Goal: Check status: Check status

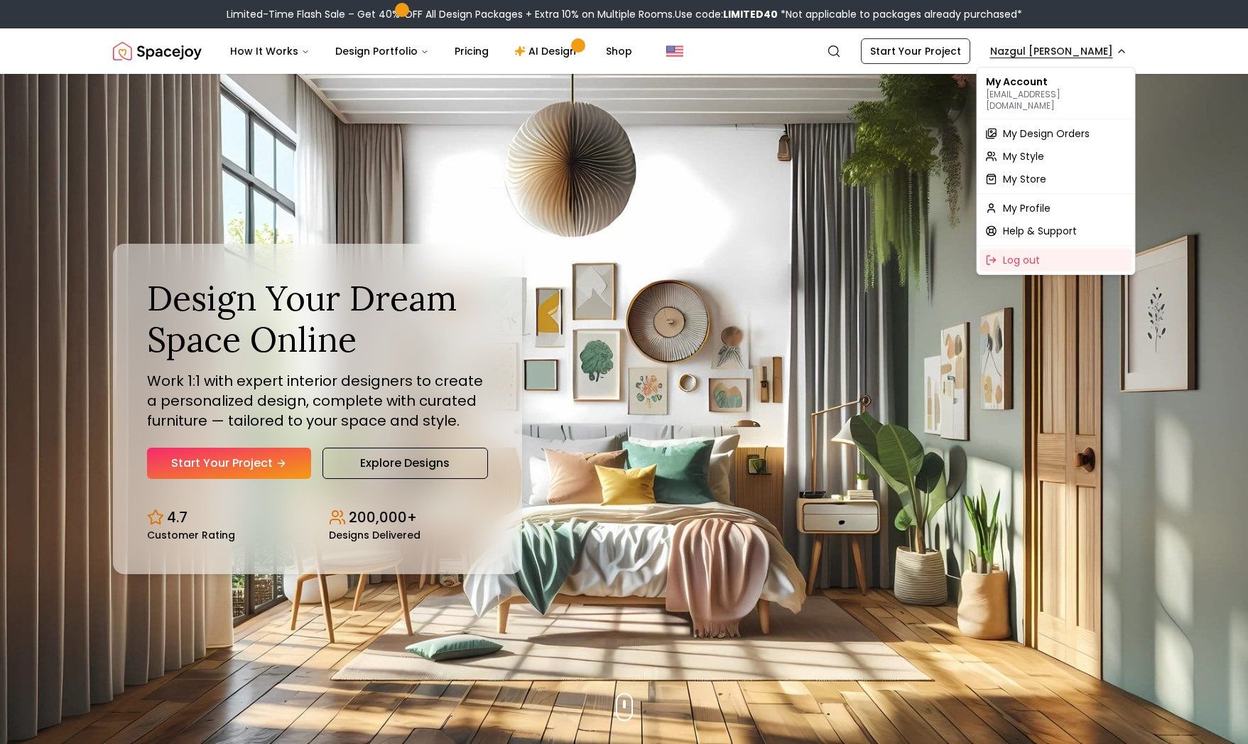
click at [1035, 126] on span "My Design Orders" at bounding box center [1046, 133] width 87 height 14
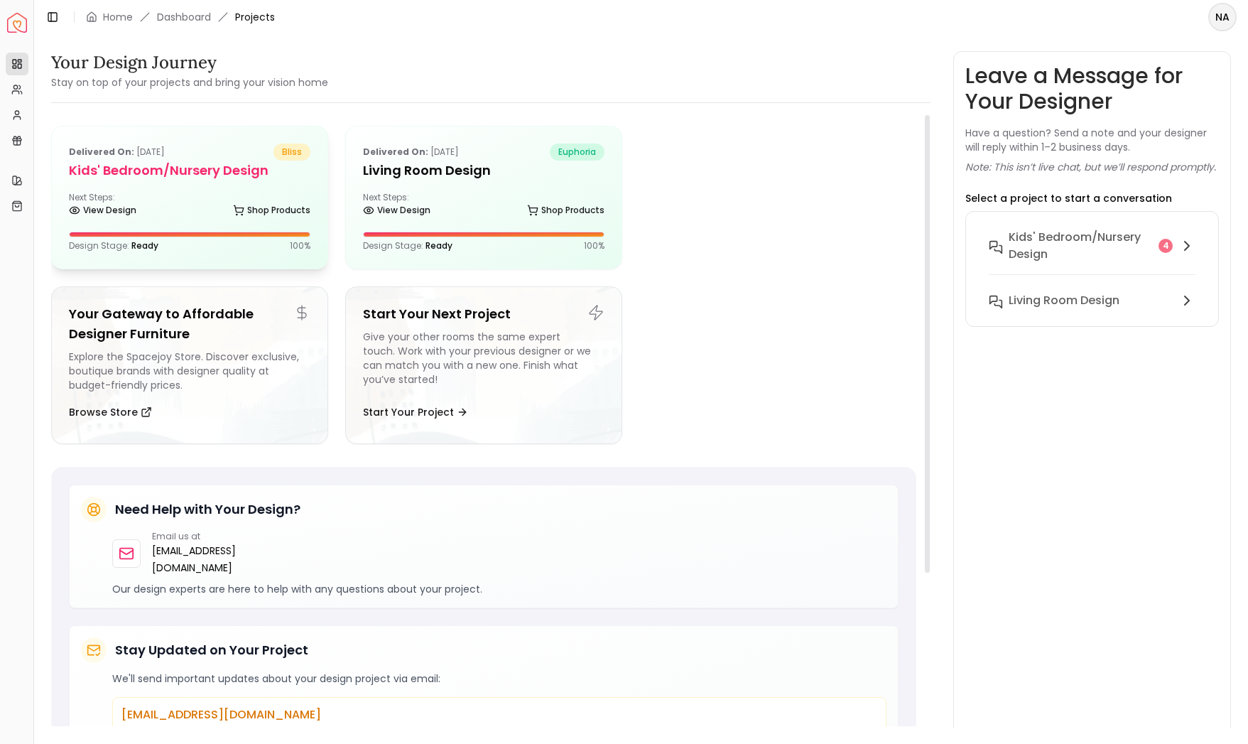
click at [222, 177] on h5 "Kids' Bedroom/Nursery Design" at bounding box center [190, 171] width 242 height 20
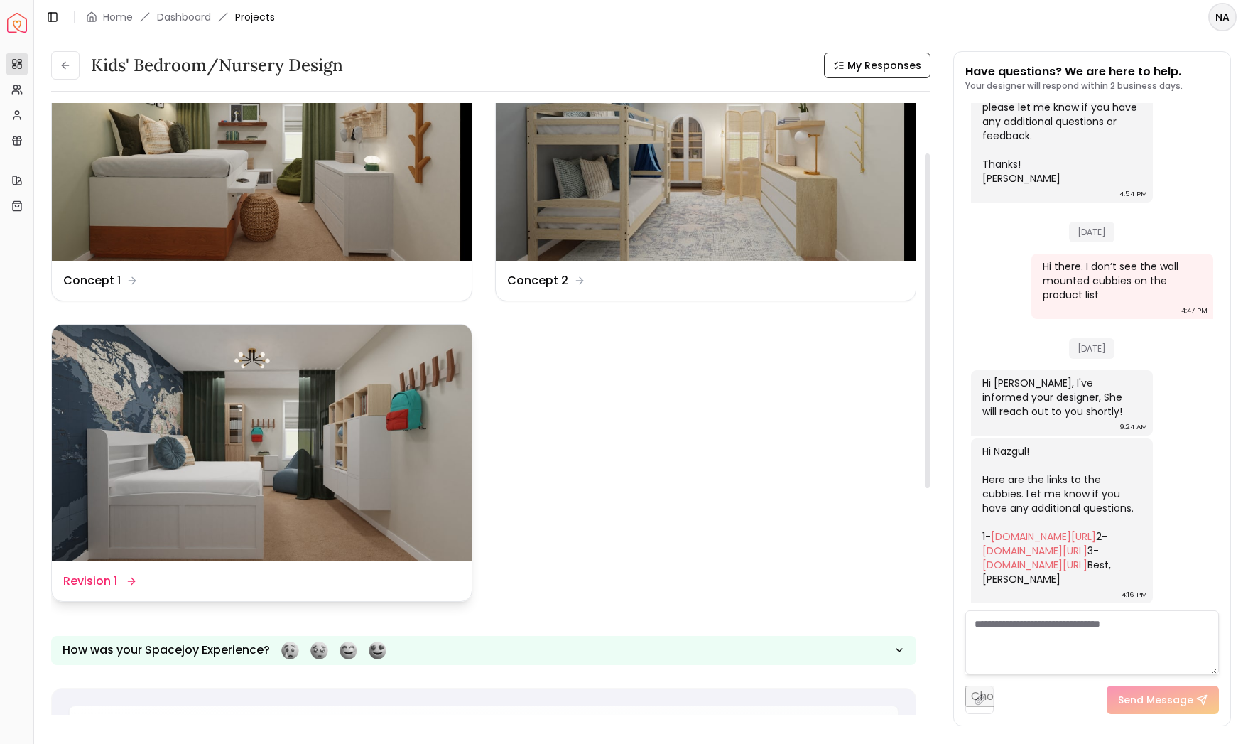
scroll to position [91, 0]
click at [134, 426] on img at bounding box center [262, 442] width 420 height 236
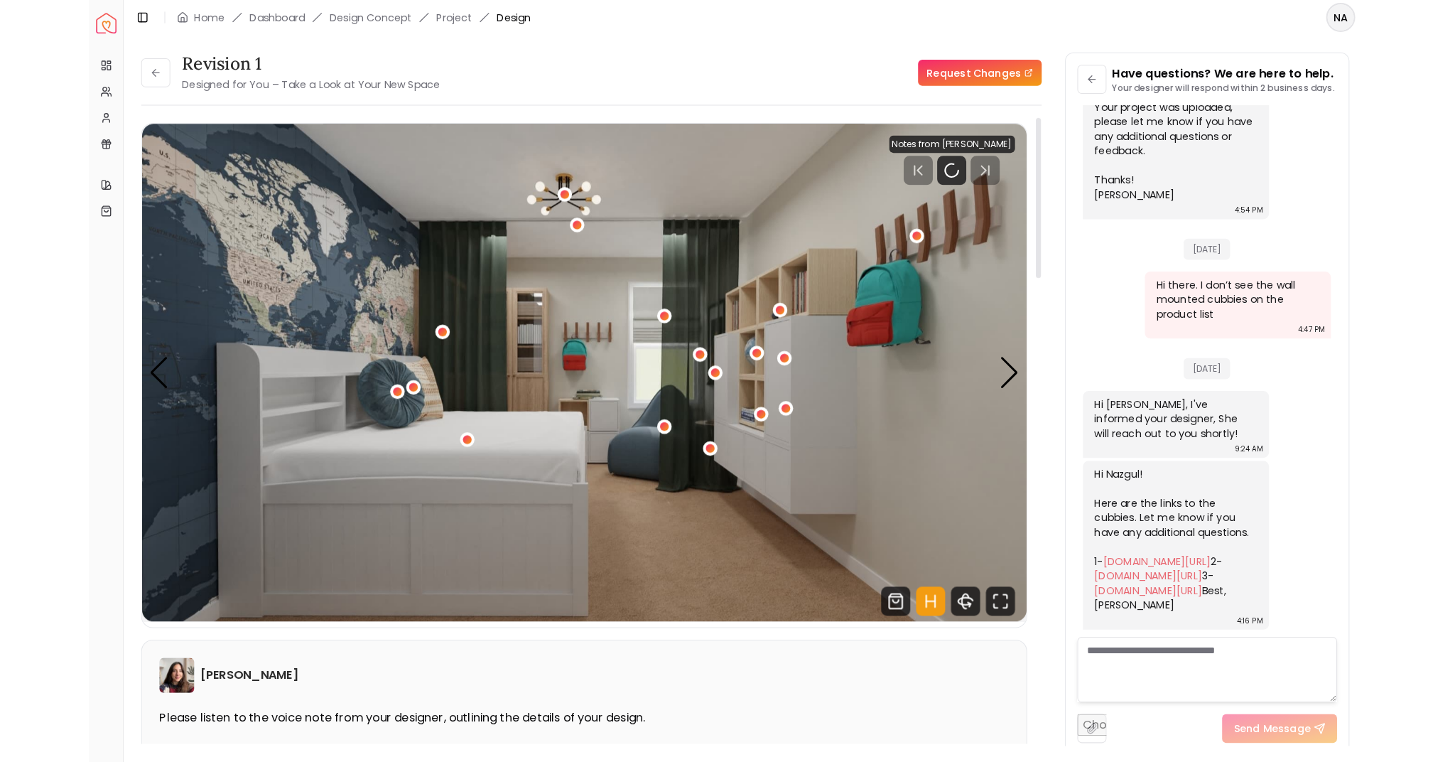
scroll to position [4124, 0]
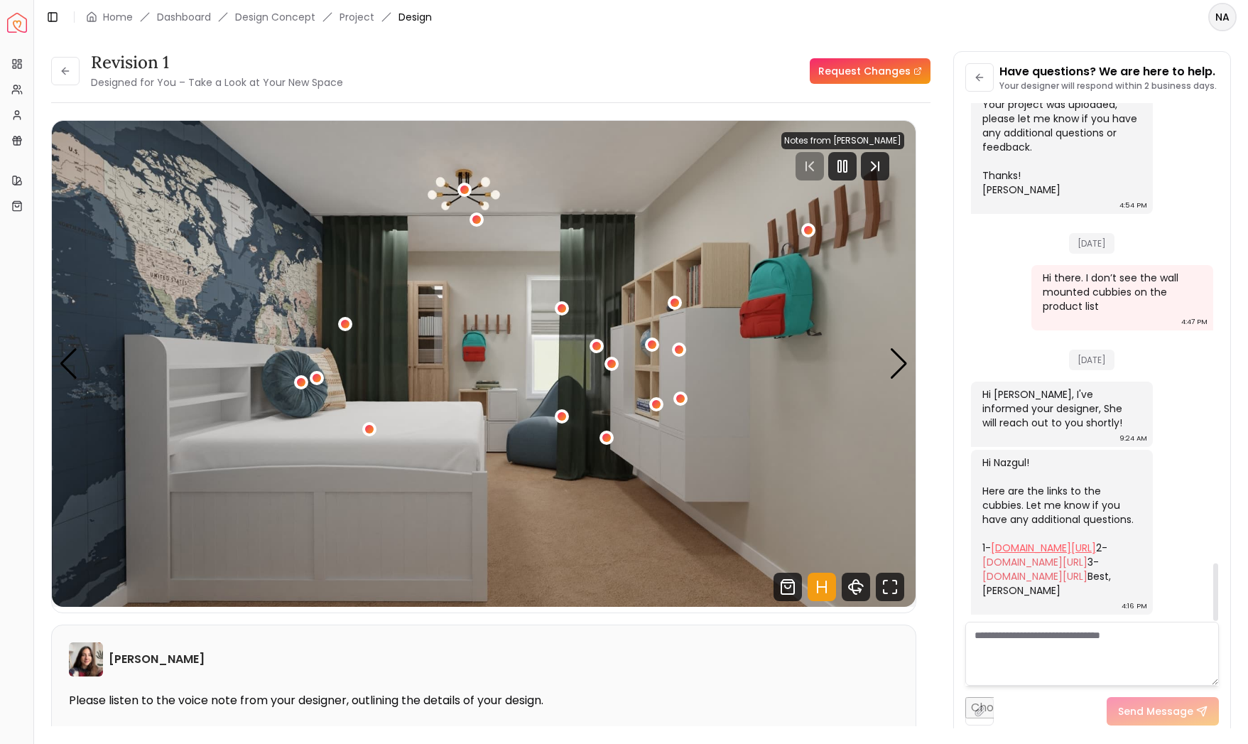
click at [1031, 541] on link "[DOMAIN_NAME][URL]" at bounding box center [1043, 548] width 105 height 14
click at [1026, 555] on link "[DOMAIN_NAME][URL]" at bounding box center [1034, 562] width 105 height 14
click at [892, 585] on icon "Fullscreen" at bounding box center [890, 587] width 28 height 28
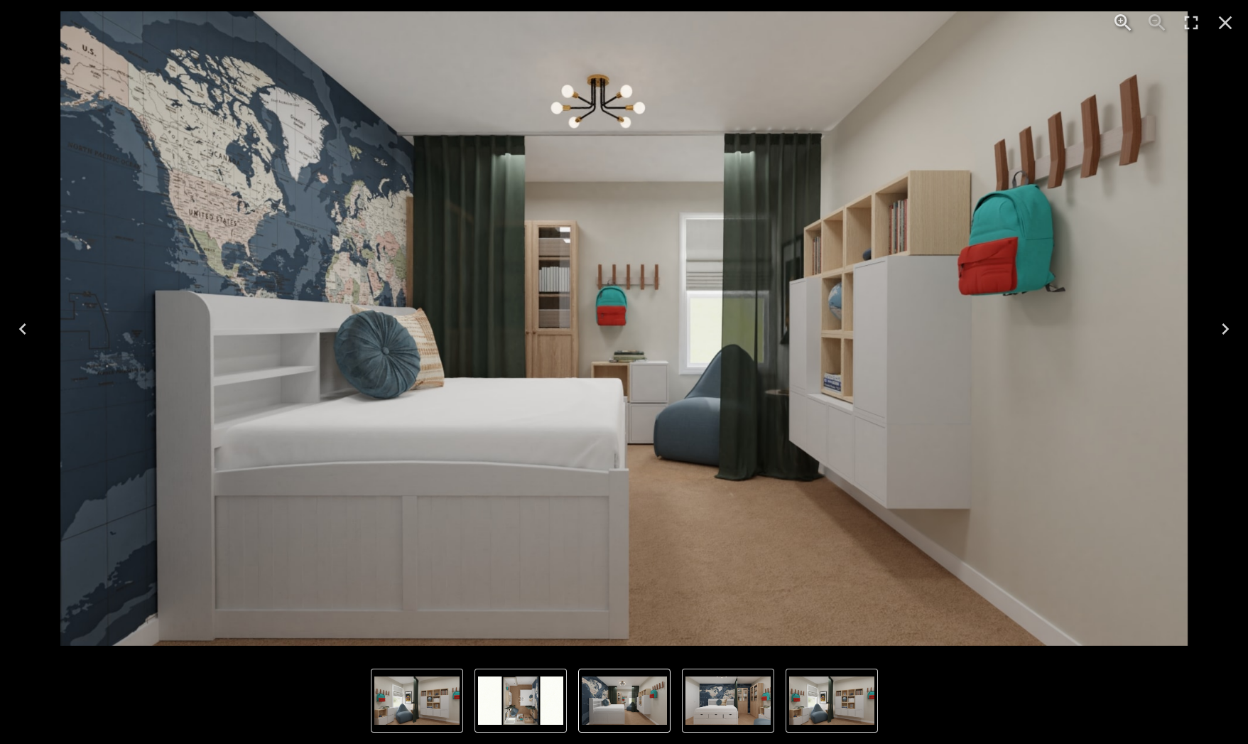
click at [1225, 24] on icon "Close" at bounding box center [1225, 22] width 23 height 23
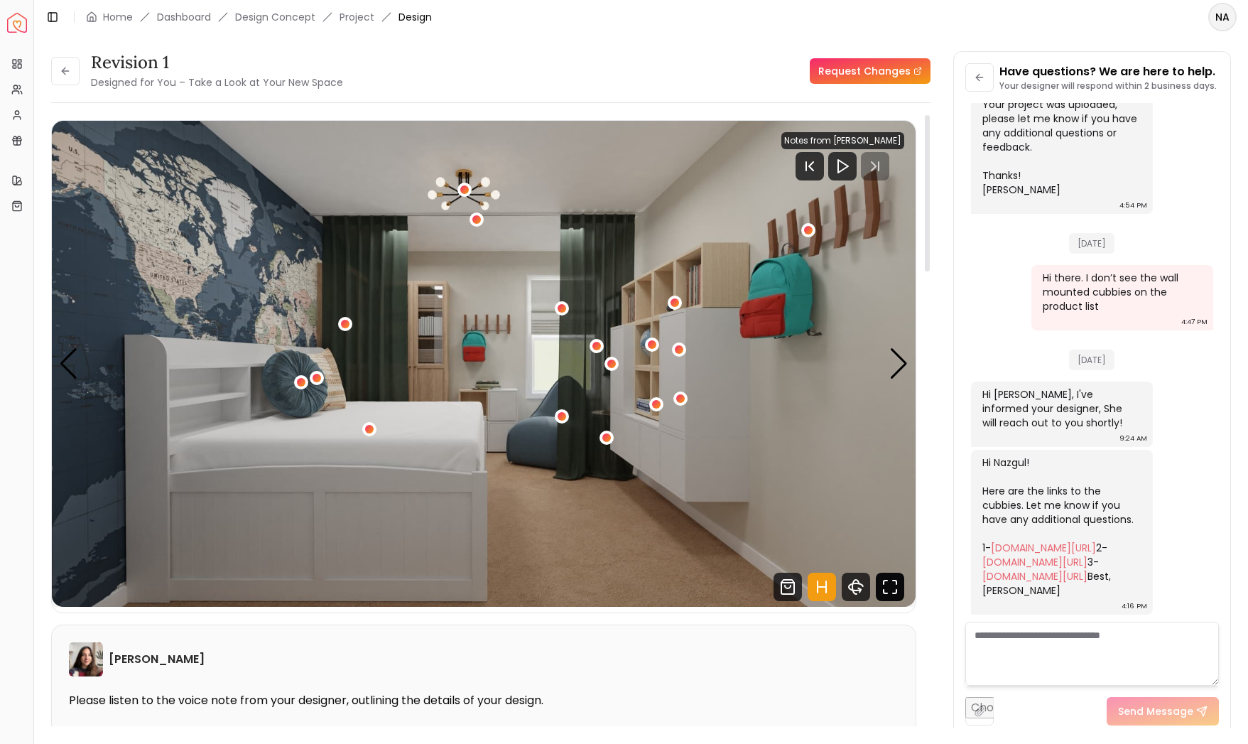
click at [892, 590] on icon "Fullscreen" at bounding box center [890, 587] width 28 height 28
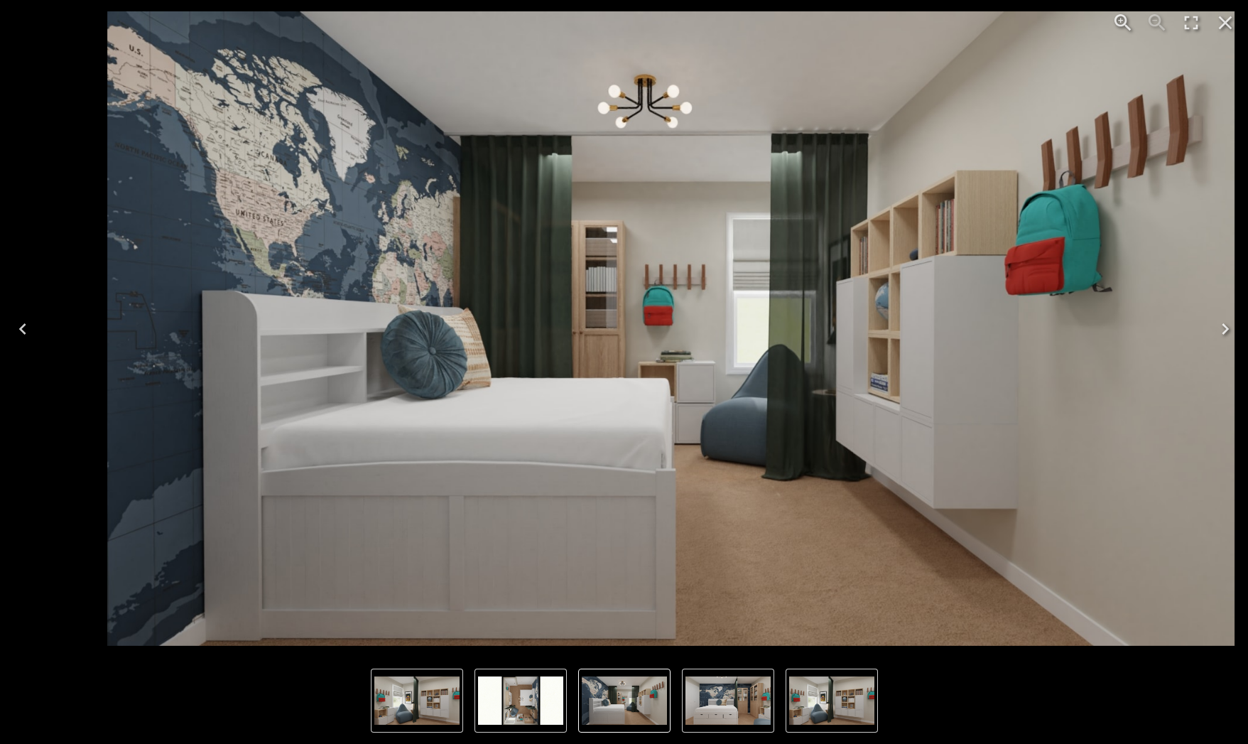
drag, startPoint x: 63, startPoint y: 15, endPoint x: 103, endPoint y: 37, distance: 46.1
click at [107, 37] on img "1 of 4" at bounding box center [671, 328] width 1128 height 634
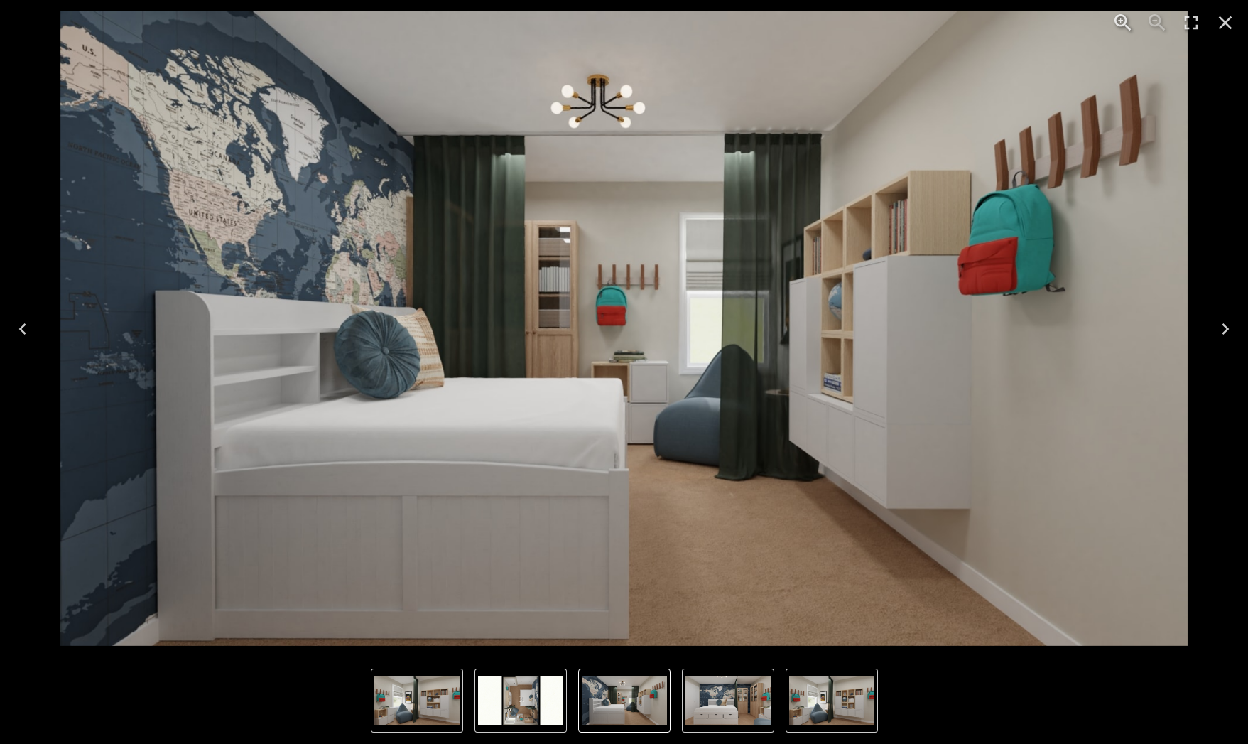
click at [68, 18] on img "1 of 4" at bounding box center [624, 328] width 1128 height 634
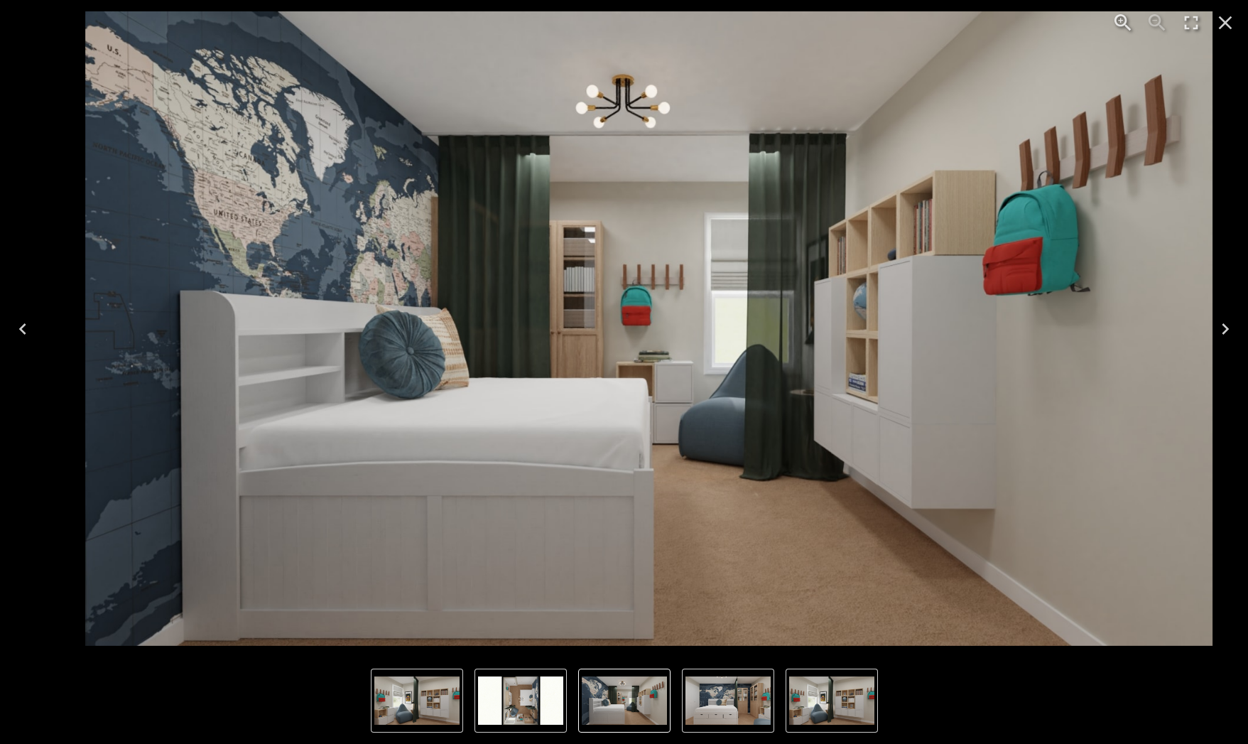
drag, startPoint x: 73, startPoint y: 18, endPoint x: 194, endPoint y: 25, distance: 120.9
click at [185, 23] on div "Photo gallery" at bounding box center [649, 328] width 7738 height 657
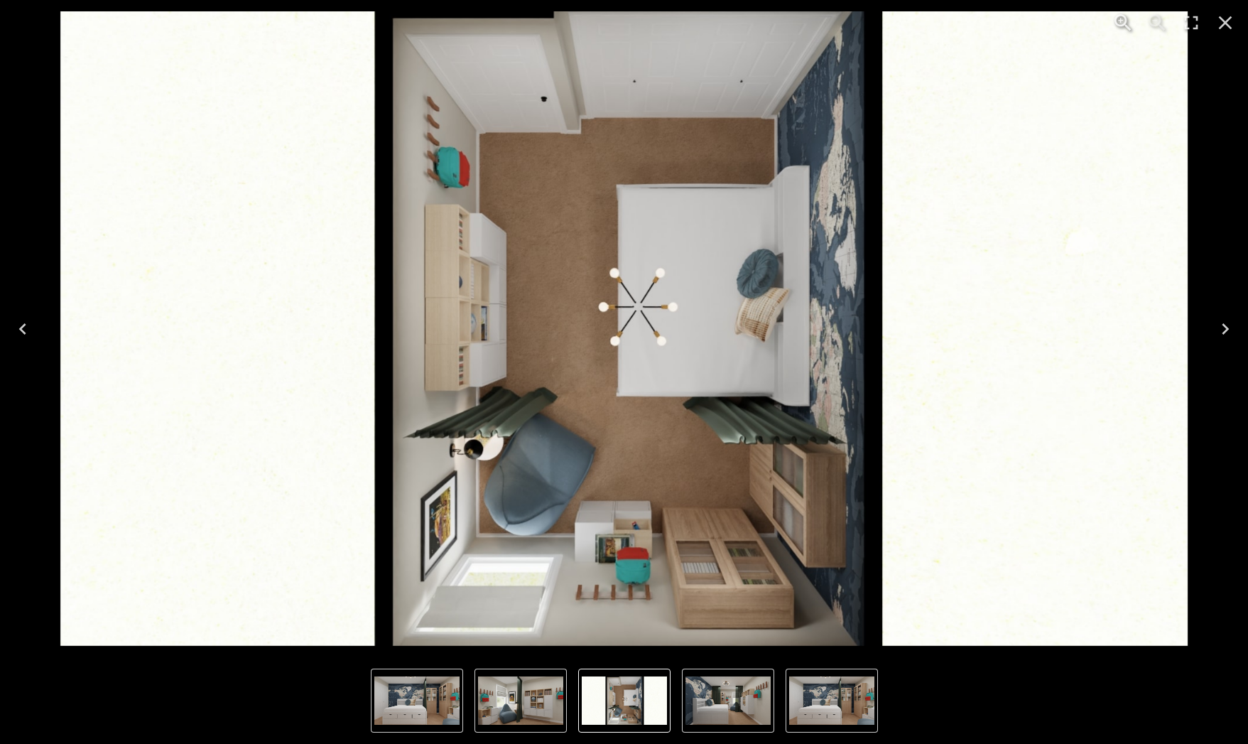
click at [1225, 328] on icon "Next" at bounding box center [1225, 329] width 23 height 23
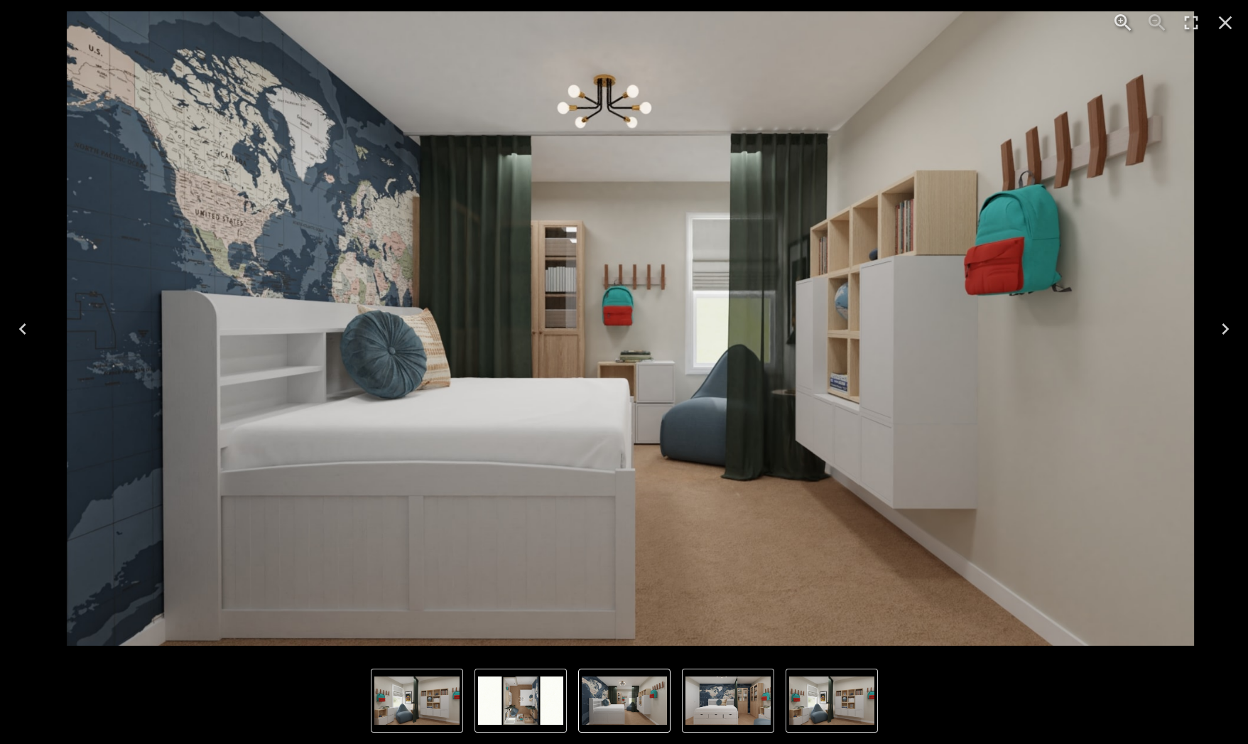
drag, startPoint x: 69, startPoint y: 17, endPoint x: 97, endPoint y: 21, distance: 28.7
click at [97, 21] on img "1 of 4" at bounding box center [631, 328] width 1128 height 634
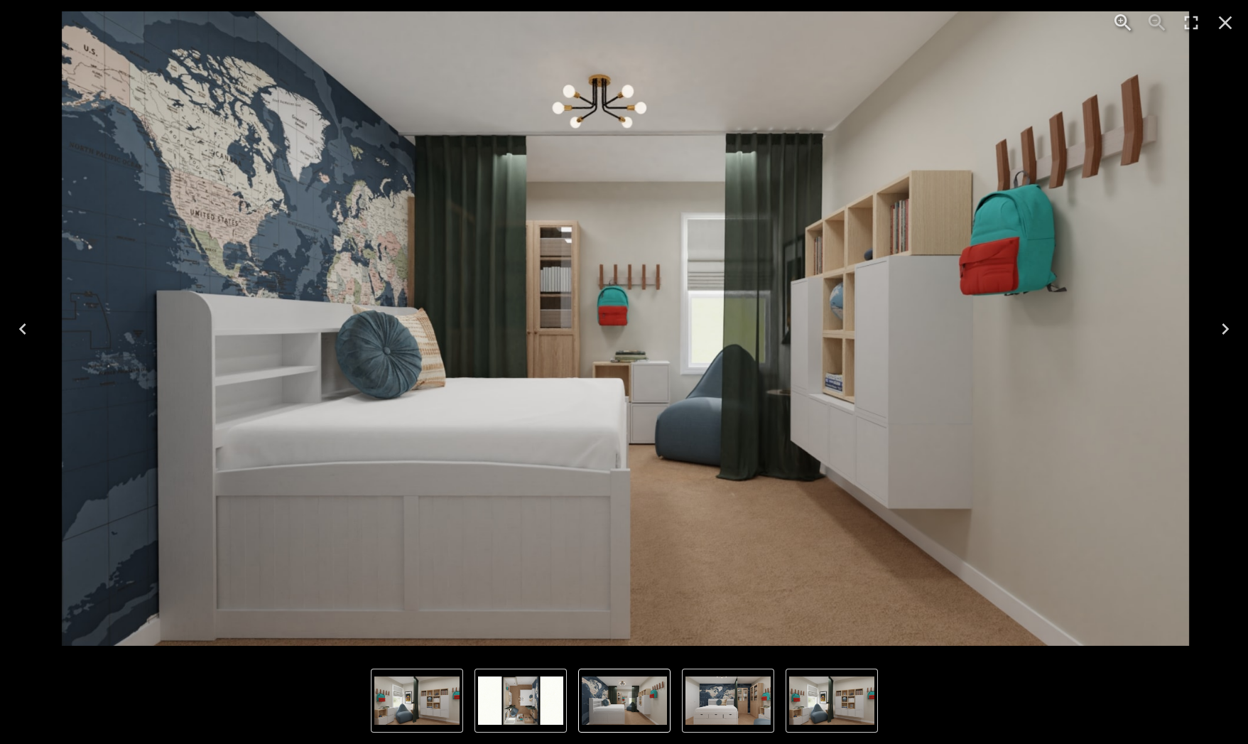
drag, startPoint x: 65, startPoint y: 17, endPoint x: 92, endPoint y: 25, distance: 28.1
click at [92, 24] on img "1 of 4" at bounding box center [626, 328] width 1128 height 634
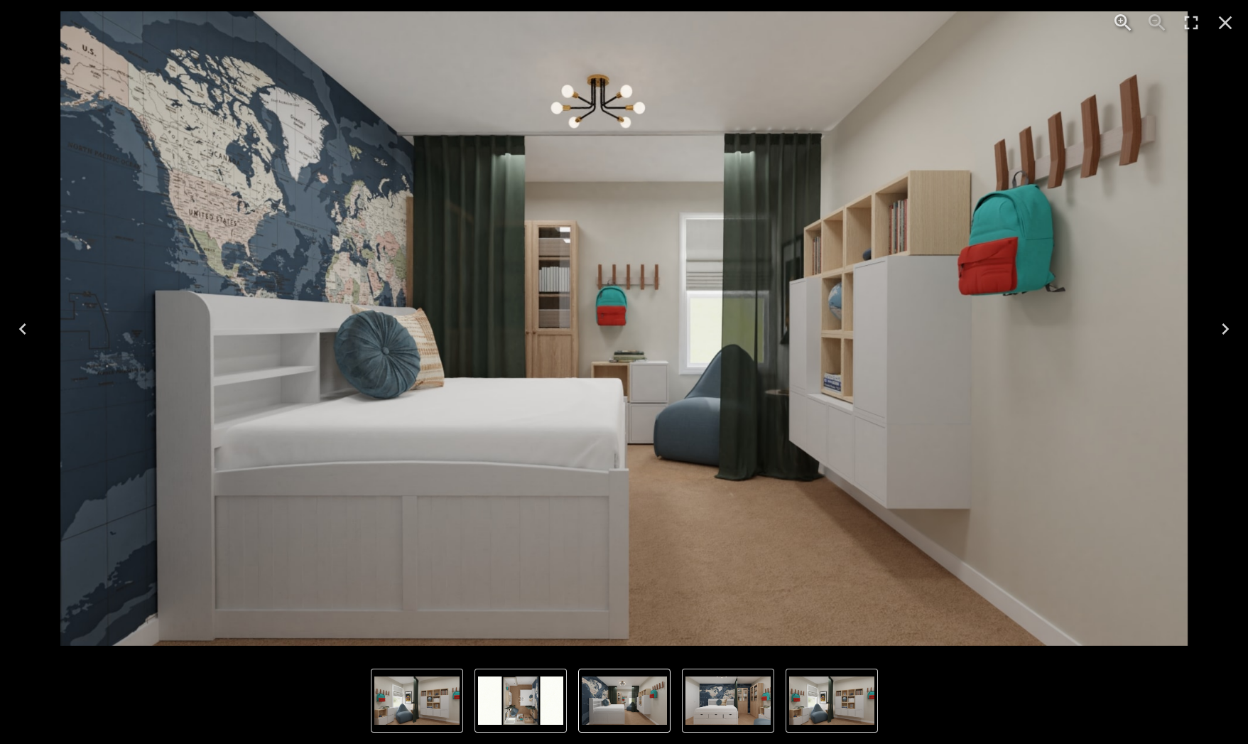
scroll to position [3481, 0]
click at [1229, 23] on icon "Close" at bounding box center [1225, 22] width 23 height 23
